Goal: Task Accomplishment & Management: Manage account settings

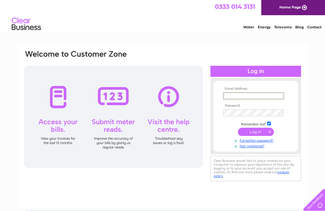
click at [260, 95] on input "text" at bounding box center [254, 95] width 61 height 7
type input "mannies538@blueyonder.co.uk"
click at [256, 135] on input "submit" at bounding box center [256, 131] width 36 height 8
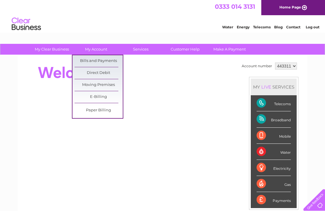
click at [119, 59] on link "Bills and Payments" at bounding box center [99, 61] width 48 height 12
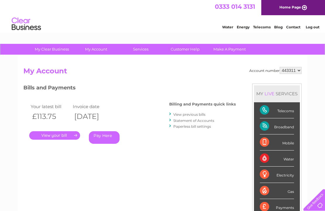
click at [66, 135] on link "." at bounding box center [54, 135] width 51 height 8
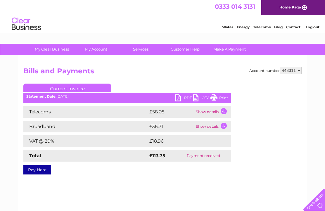
click at [179, 98] on link "PDF" at bounding box center [185, 99] width 18 height 8
